Goal: Register for event/course

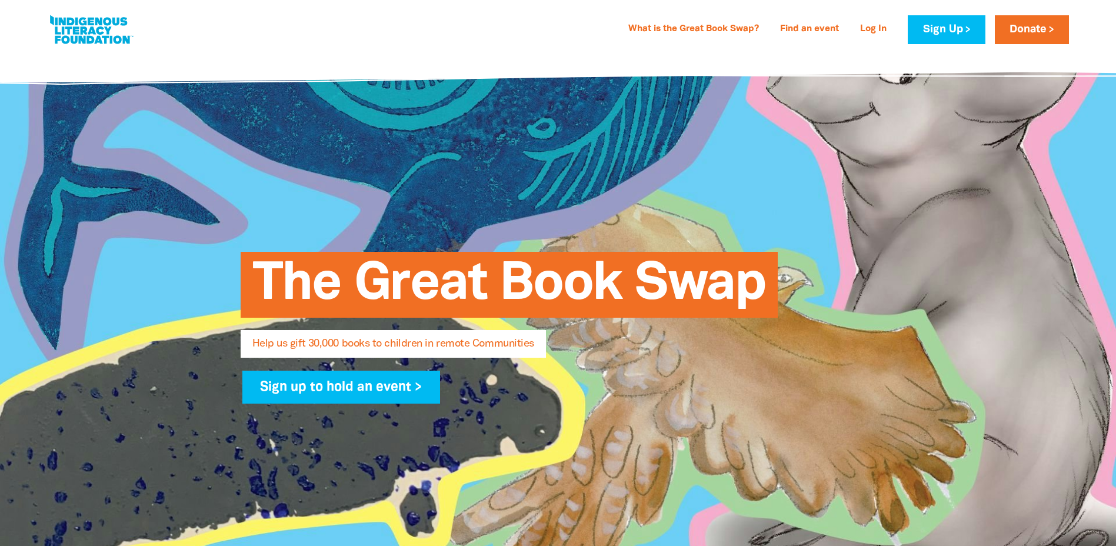
select select "AU"
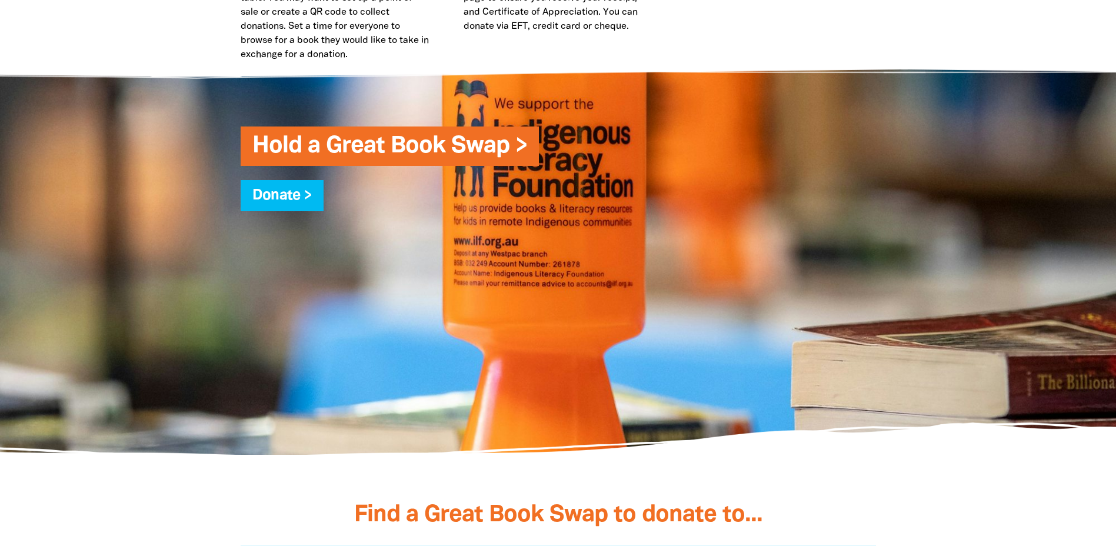
scroll to position [3413, 0]
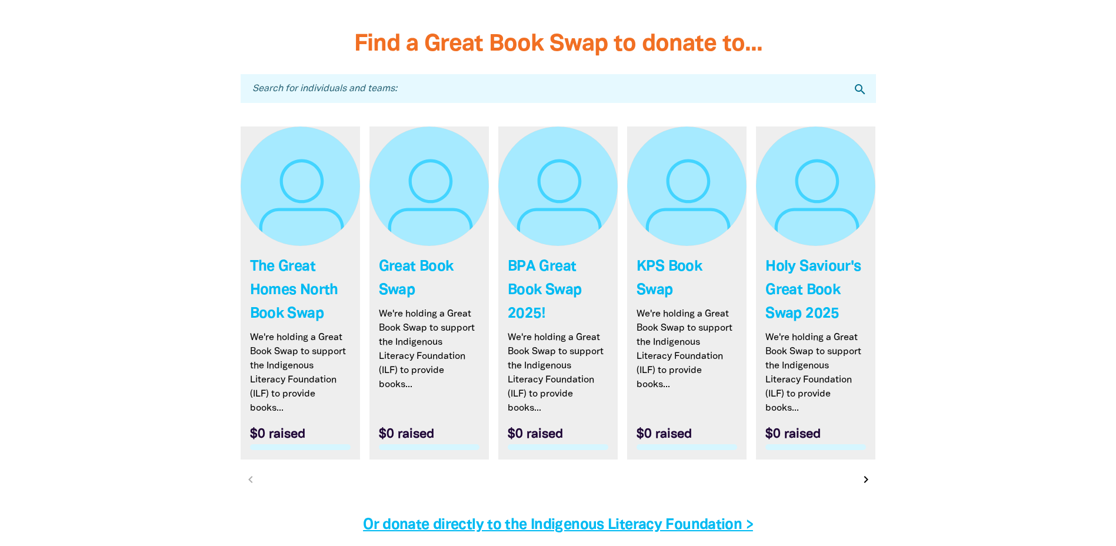
click at [865, 480] on icon "chevron_right" at bounding box center [866, 480] width 14 height 14
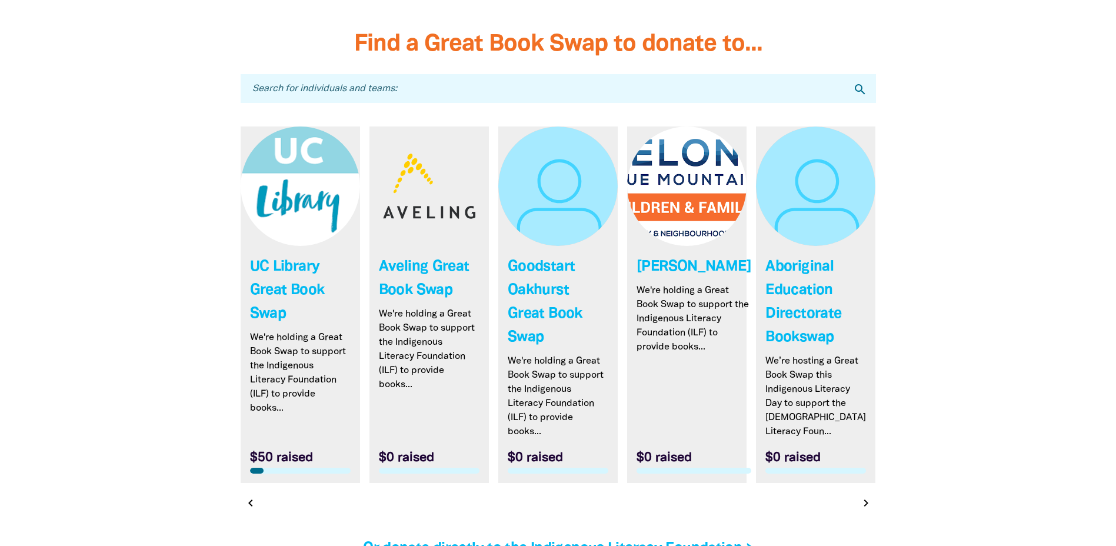
click at [865, 505] on icon "chevron_right" at bounding box center [866, 503] width 14 height 14
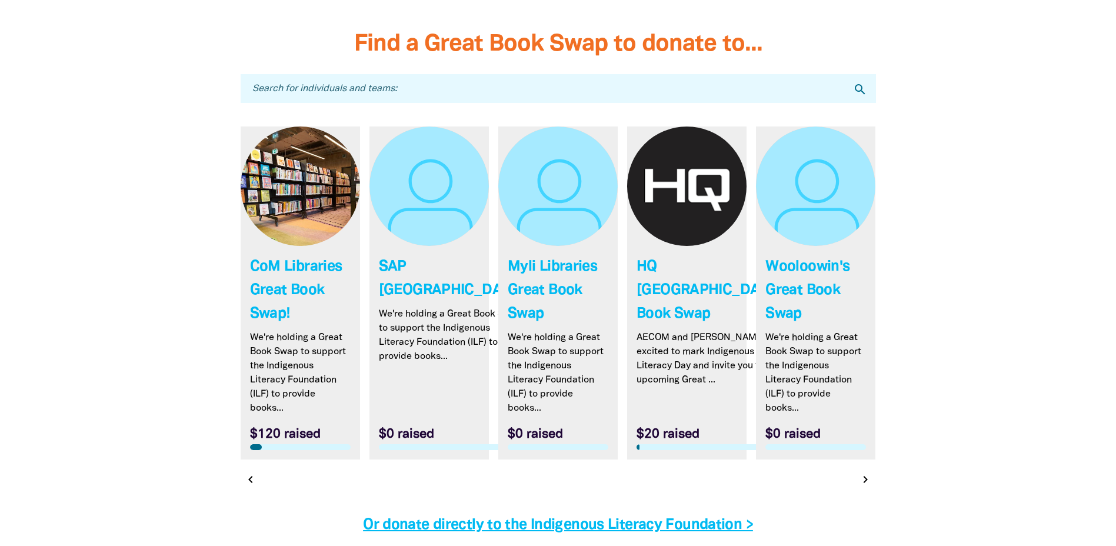
click at [285, 293] on link "Link to CoM Libraries Great Book Swap!" at bounding box center [300, 293] width 119 height 333
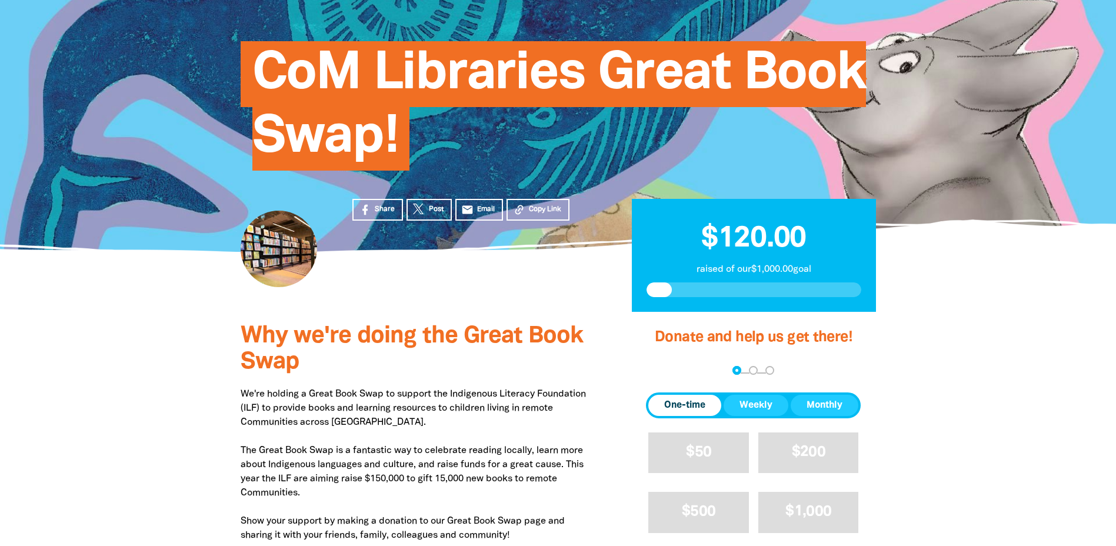
scroll to position [353, 0]
